Goal: Find specific page/section: Find specific page/section

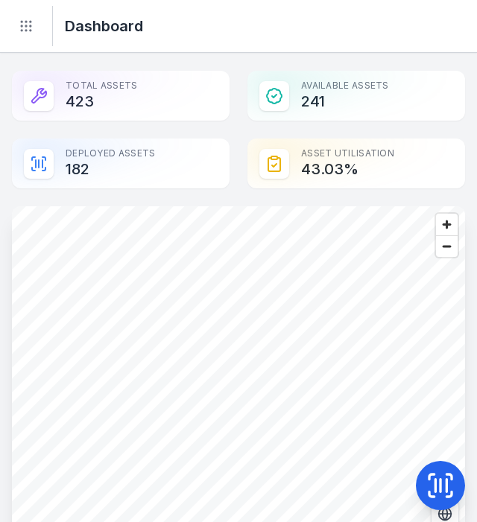
click at [424, 60] on main "Total Assets 423 Available Assets 241 Deployed Assets 182 Asset utilisation 43.…" at bounding box center [238, 287] width 477 height 469
click at [430, 39] on header "Toggle Navigation Dashboard" at bounding box center [238, 26] width 477 height 53
click at [434, 34] on header "Toggle Navigation Dashboard" at bounding box center [238, 26] width 477 height 53
click at [433, 25] on header "Toggle Navigation Dashboard" at bounding box center [238, 26] width 477 height 53
click at [441, 30] on header "Toggle Navigation Dashboard" at bounding box center [238, 26] width 477 height 53
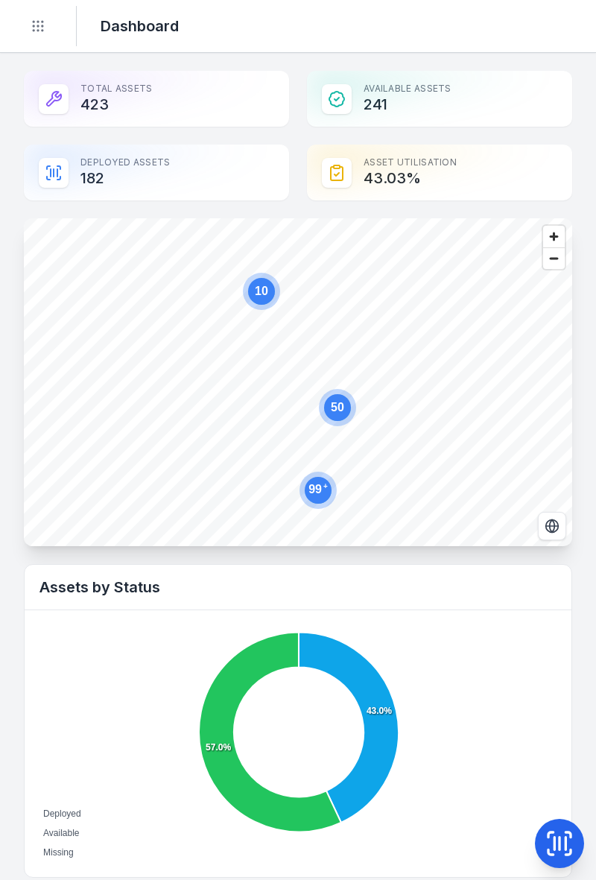
click at [35, 38] on button "Toggle Navigation" at bounding box center [38, 26] width 28 height 28
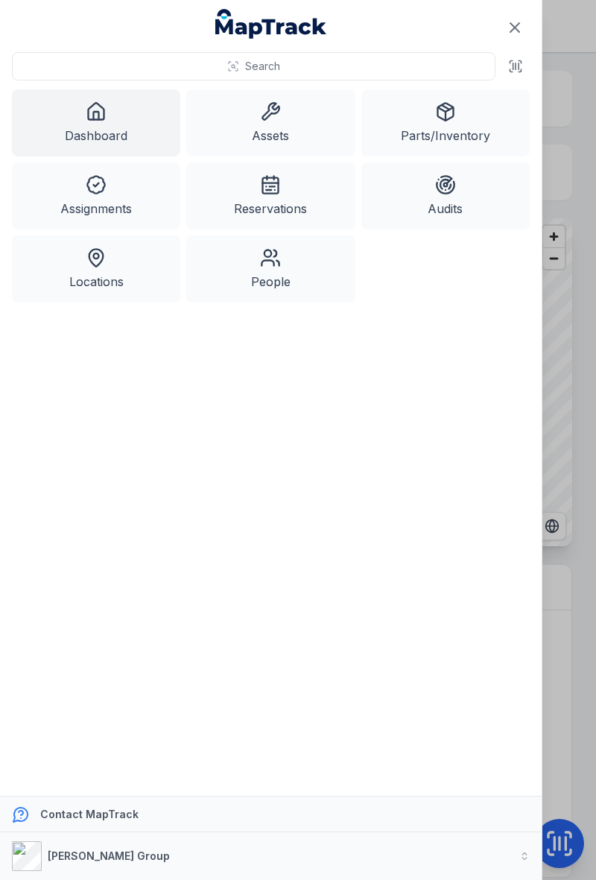
click at [335, 118] on link "Assets" at bounding box center [270, 122] width 168 height 67
